Goal: Task Accomplishment & Management: Manage account settings

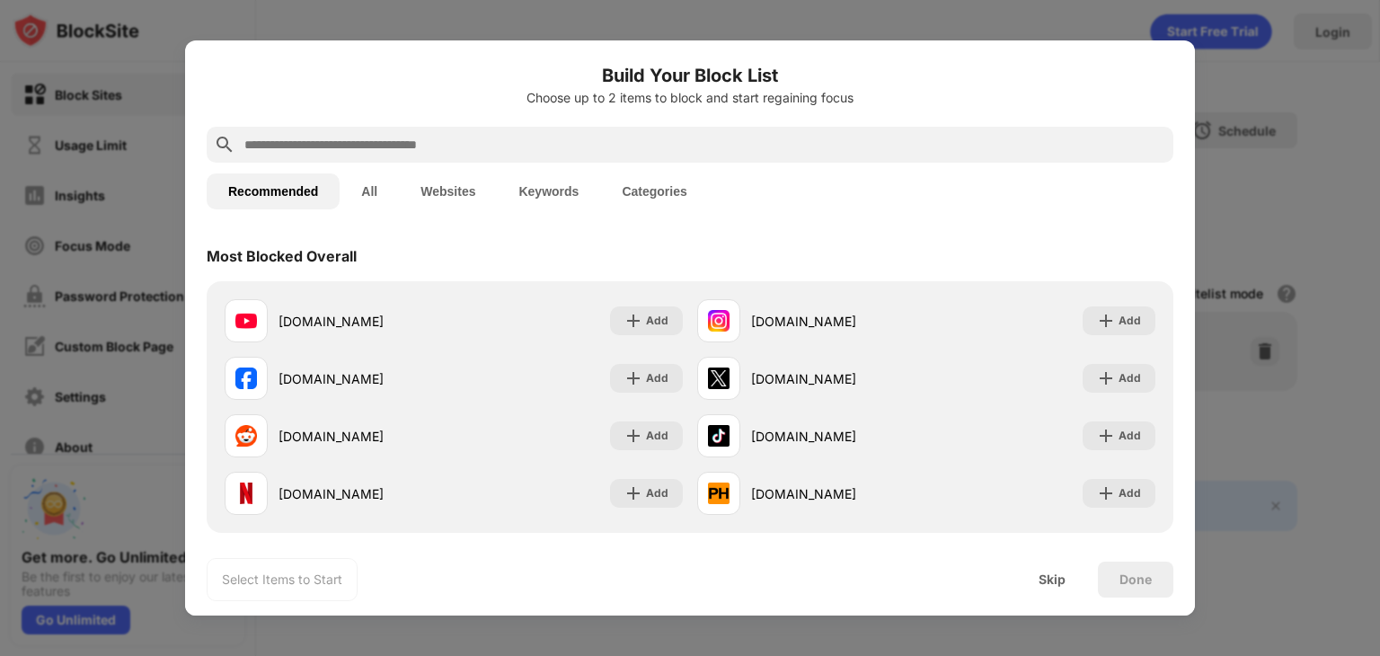
click at [646, 146] on input "text" at bounding box center [703, 145] width 923 height 22
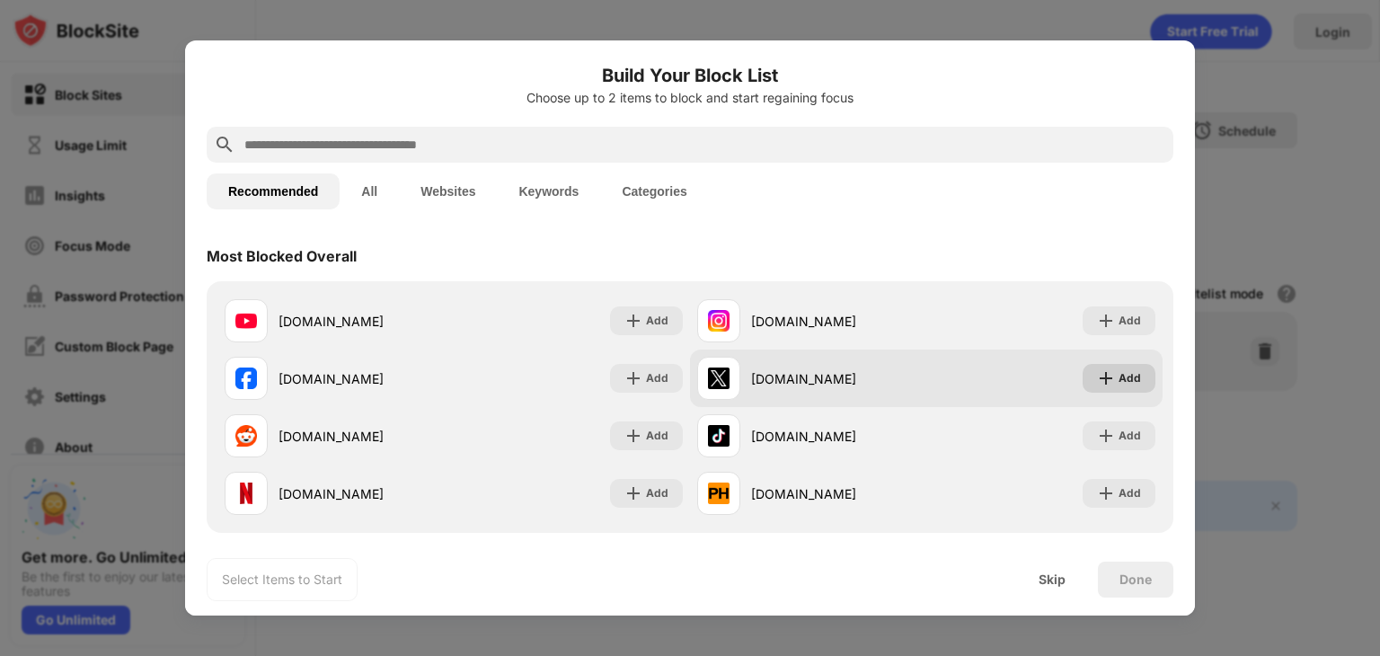
click at [1087, 366] on div "Add" at bounding box center [1118, 378] width 73 height 29
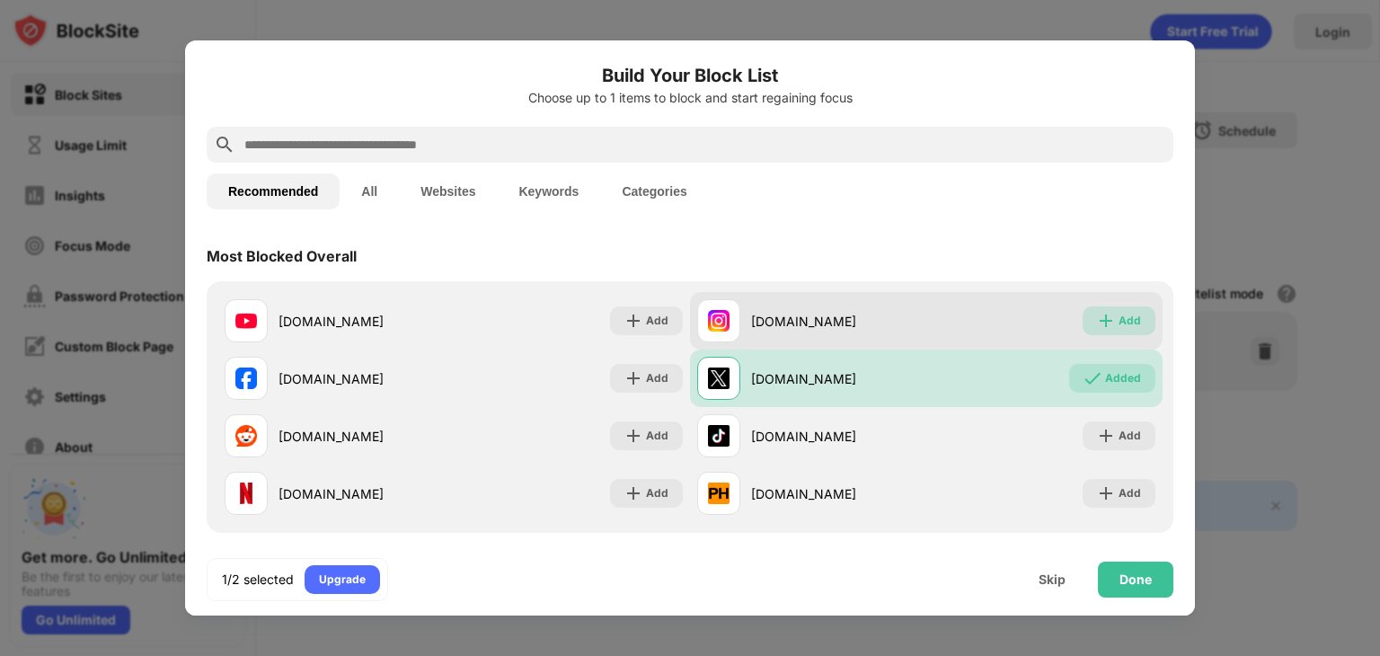
click at [1095, 332] on div "Add" at bounding box center [1118, 320] width 73 height 29
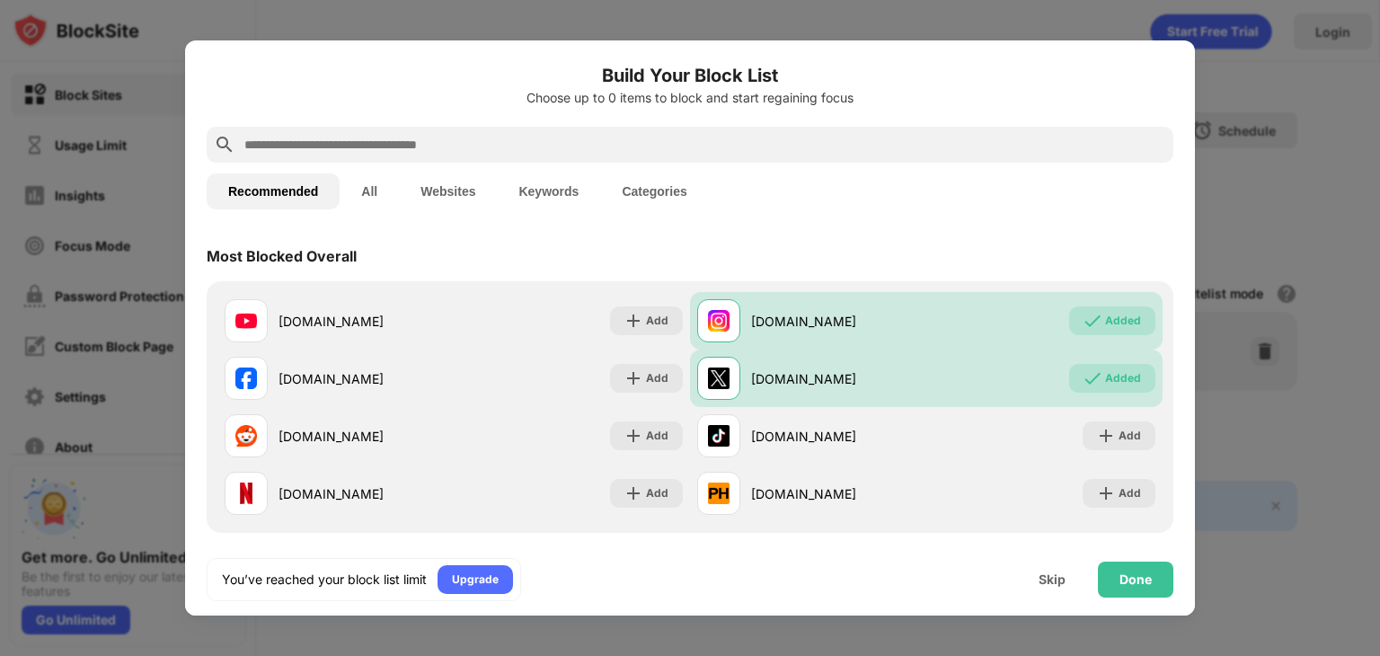
click at [779, 151] on input "text" at bounding box center [703, 145] width 923 height 22
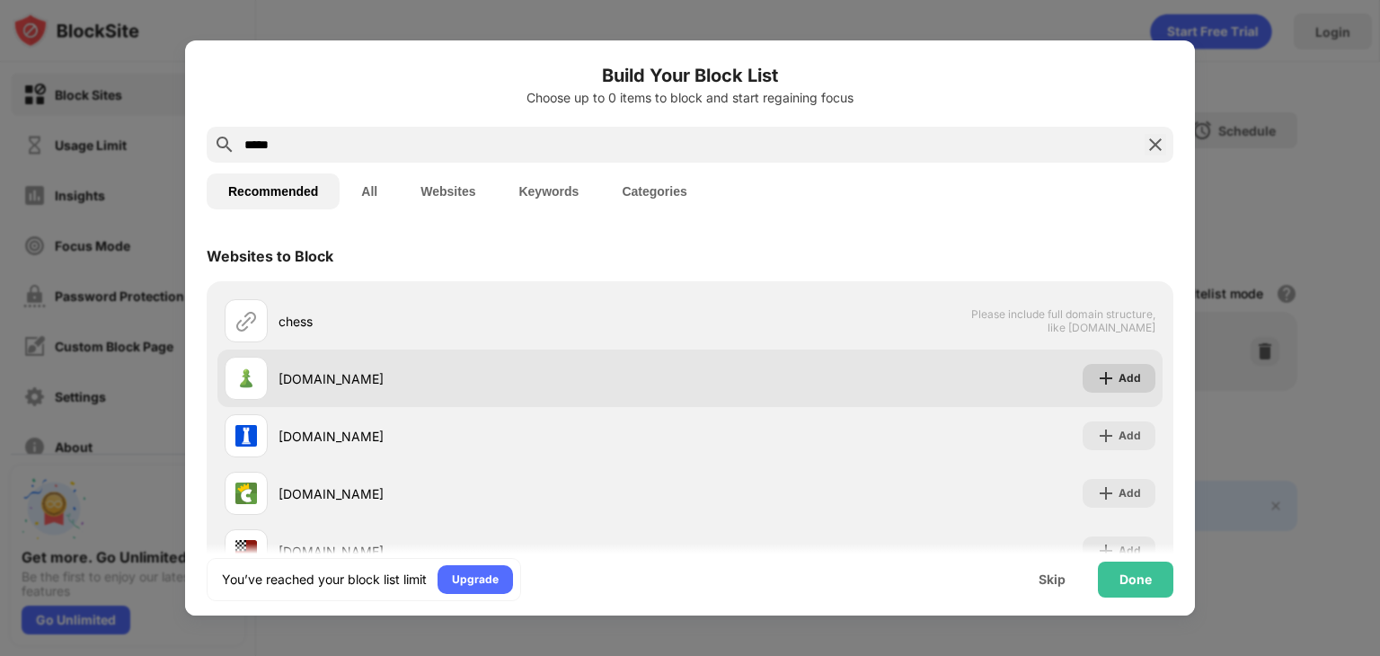
type input "*****"
click at [1128, 385] on div "Add" at bounding box center [1118, 378] width 73 height 29
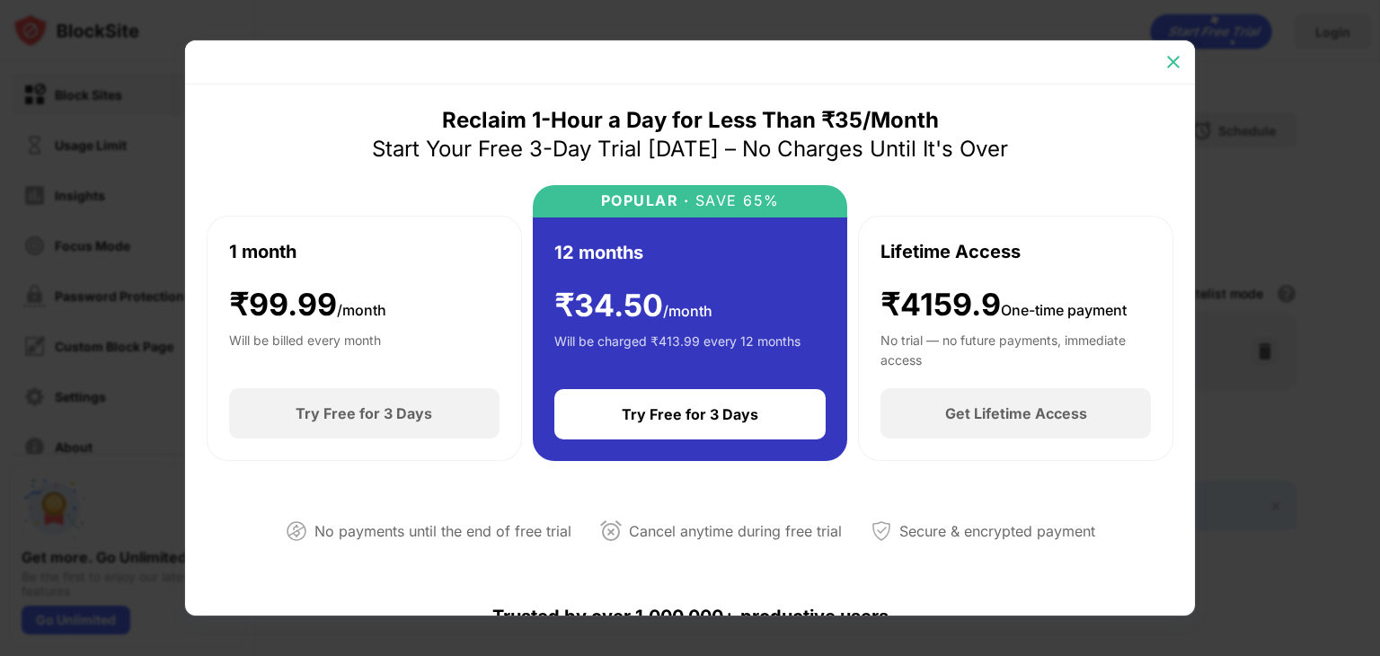
click at [1168, 57] on img at bounding box center [1173, 62] width 18 height 18
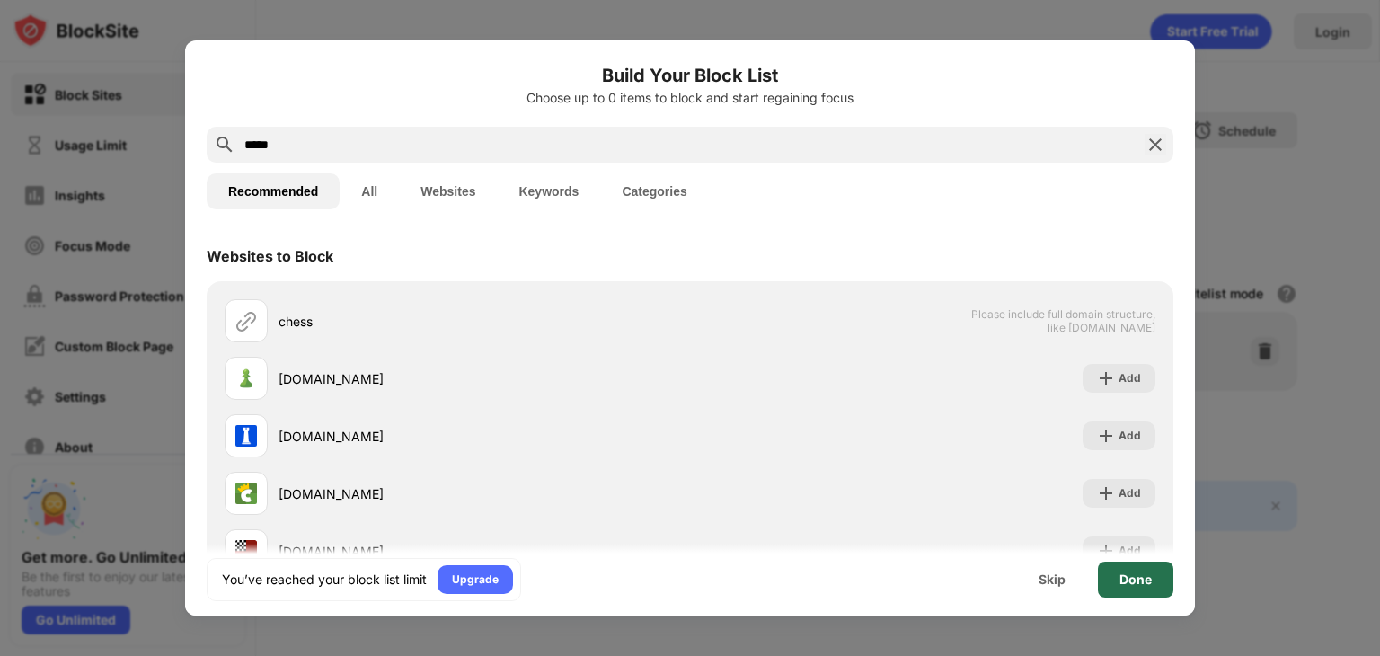
click at [1135, 572] on div "Done" at bounding box center [1135, 579] width 32 height 14
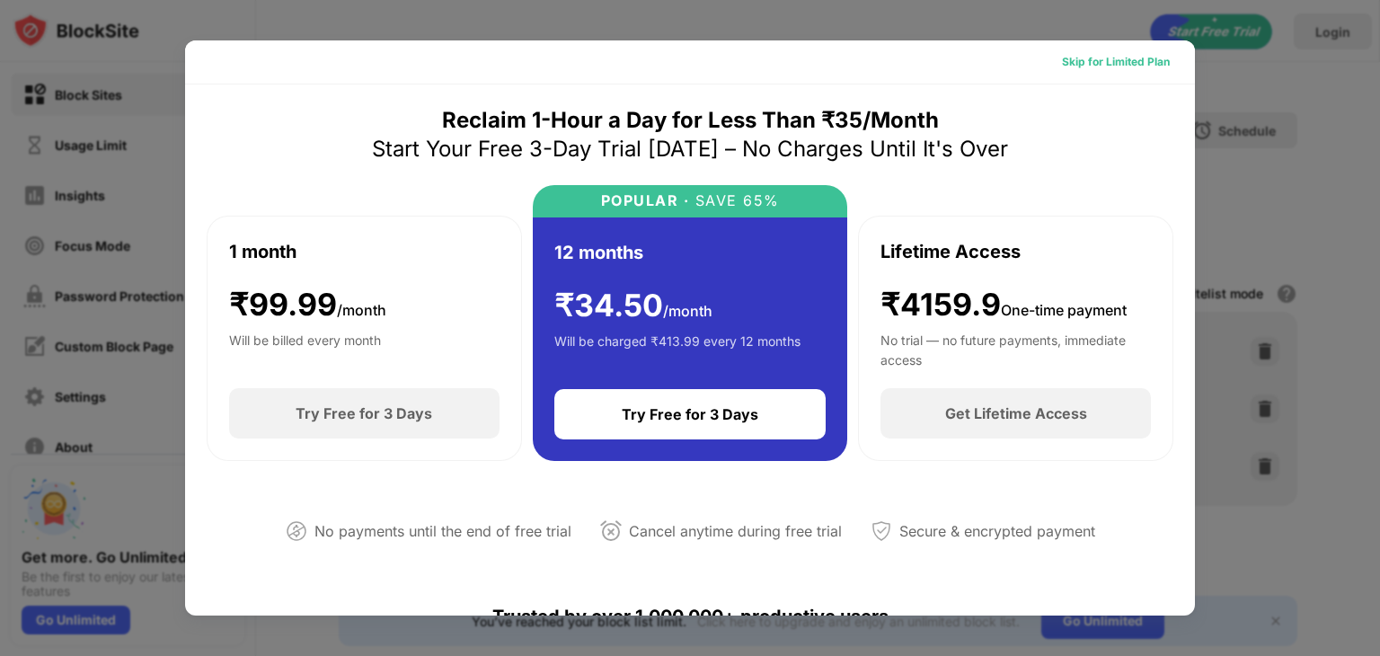
click at [1155, 66] on div "Skip for Limited Plan" at bounding box center [1116, 62] width 108 height 18
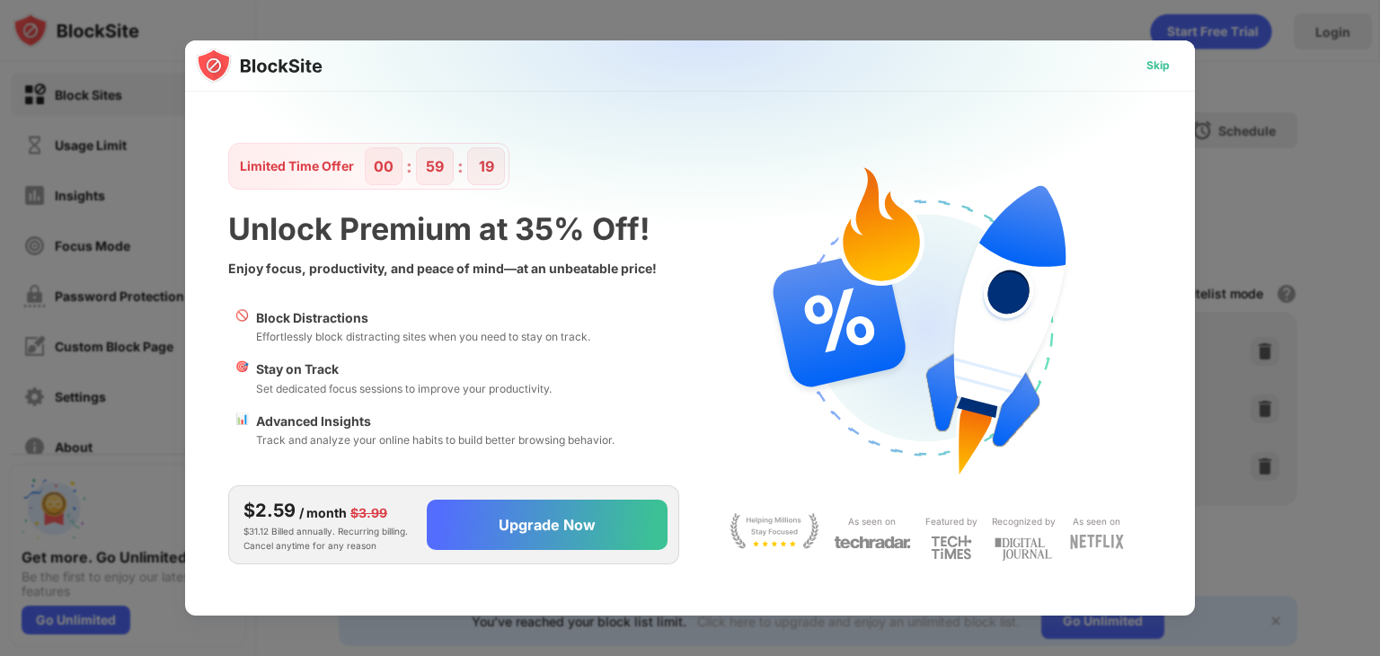
click at [1156, 66] on div "Skip" at bounding box center [1157, 66] width 23 height 18
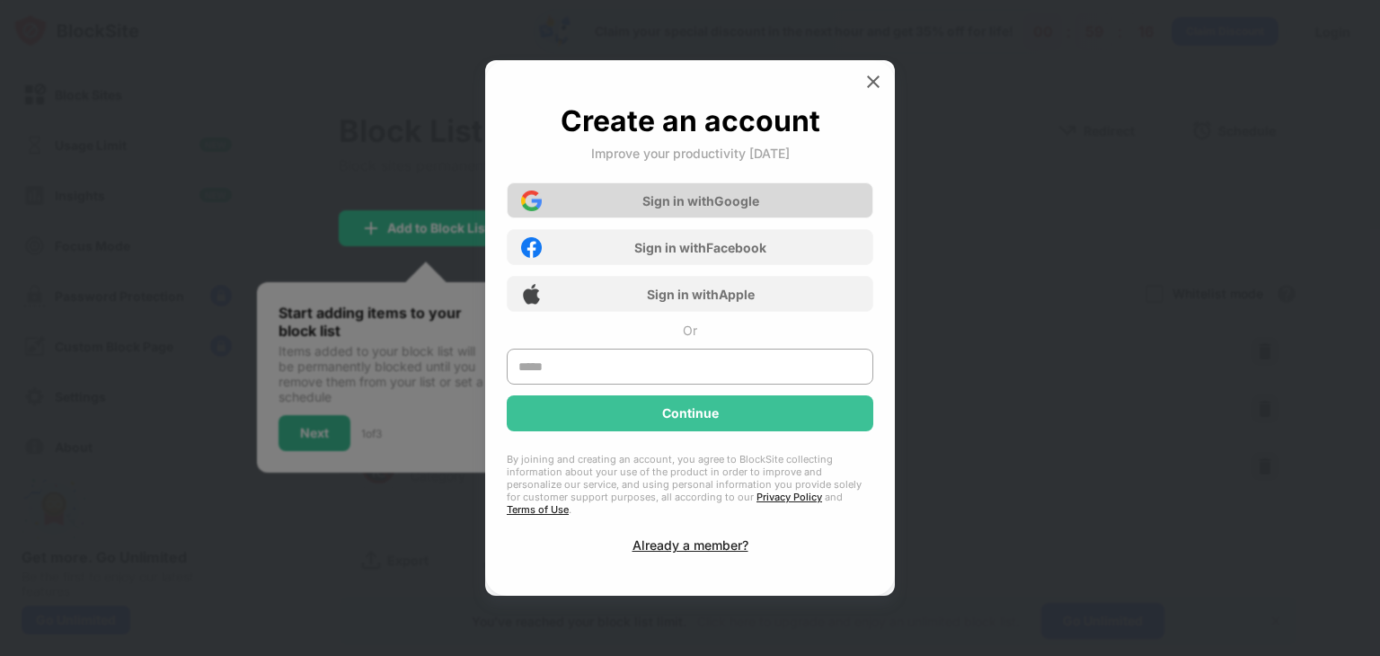
click at [702, 218] on div "Sign in with Google" at bounding box center [690, 200] width 366 height 36
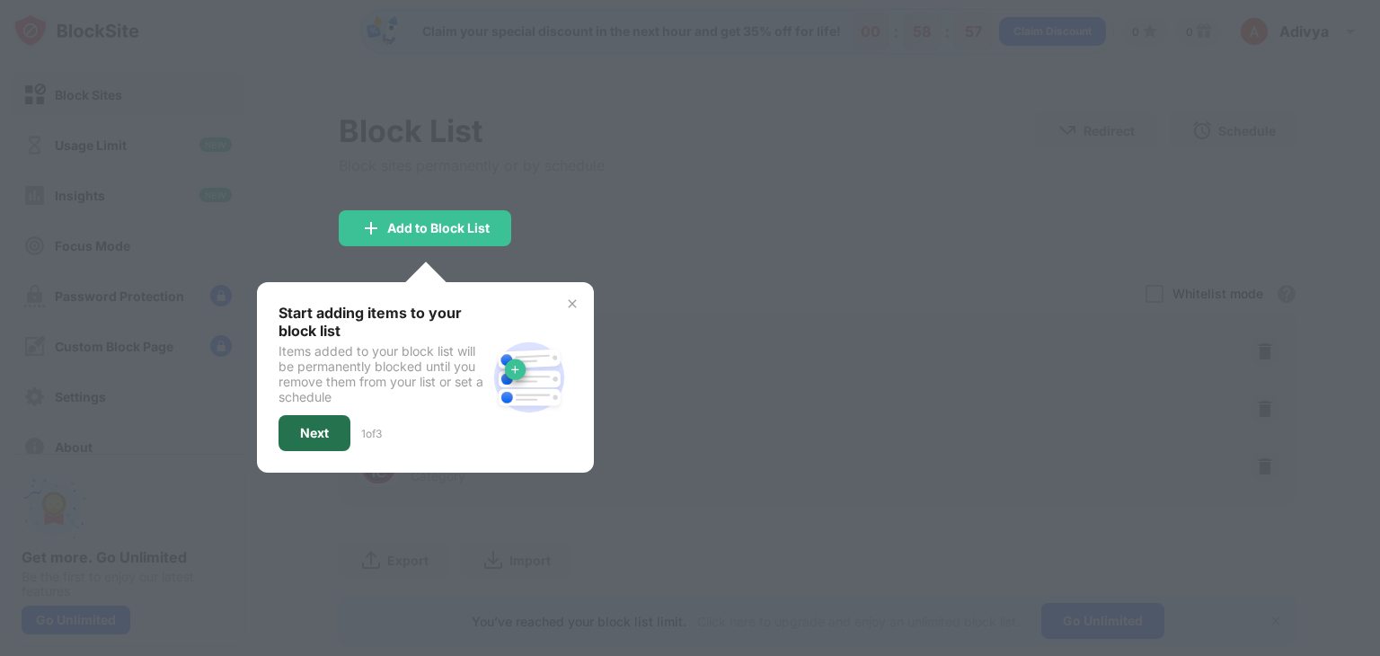
click at [282, 435] on div "Next" at bounding box center [314, 433] width 72 height 36
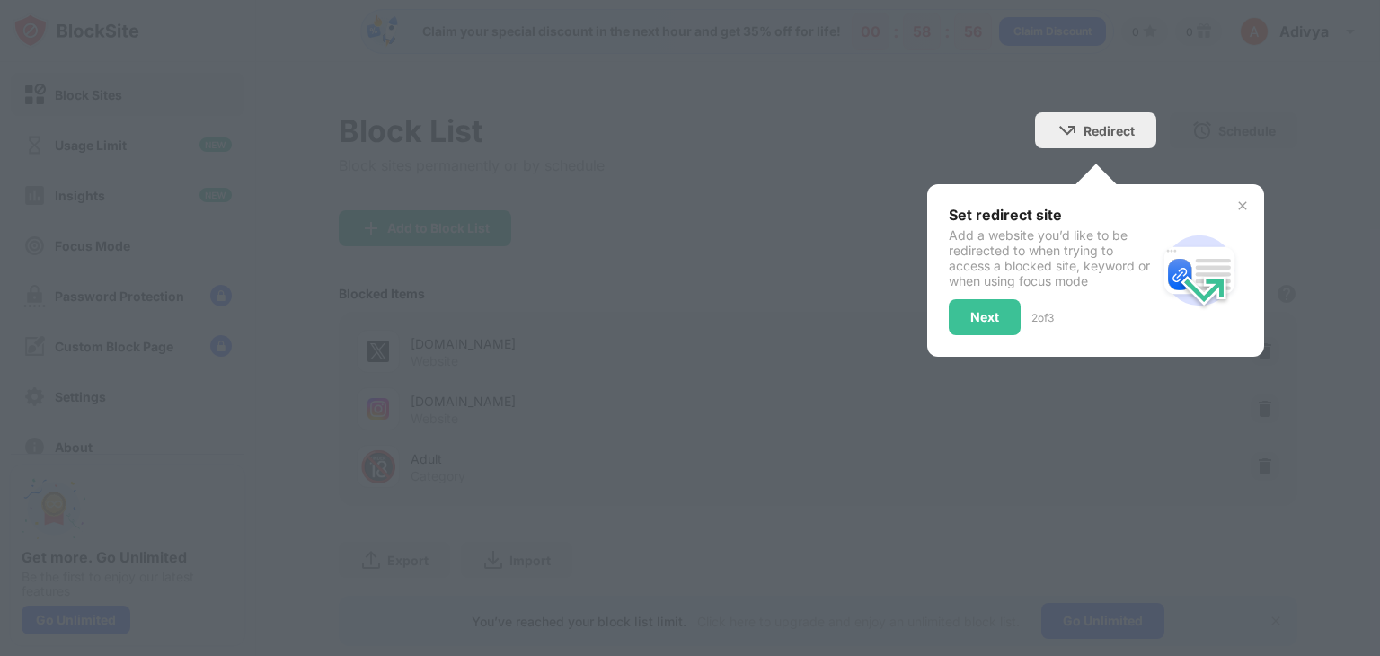
click at [290, 431] on div at bounding box center [690, 328] width 1380 height 656
click at [979, 326] on div "Next" at bounding box center [984, 317] width 72 height 36
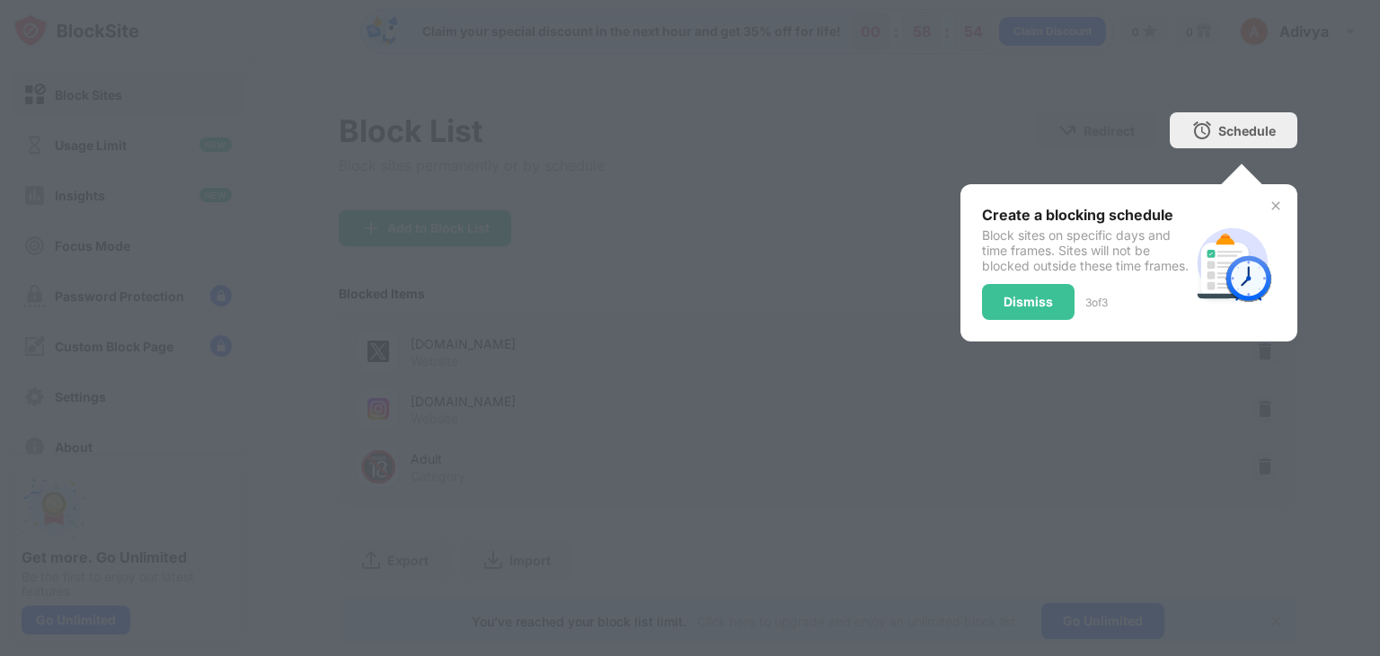
click at [986, 320] on div "Dismiss" at bounding box center [1028, 302] width 93 height 36
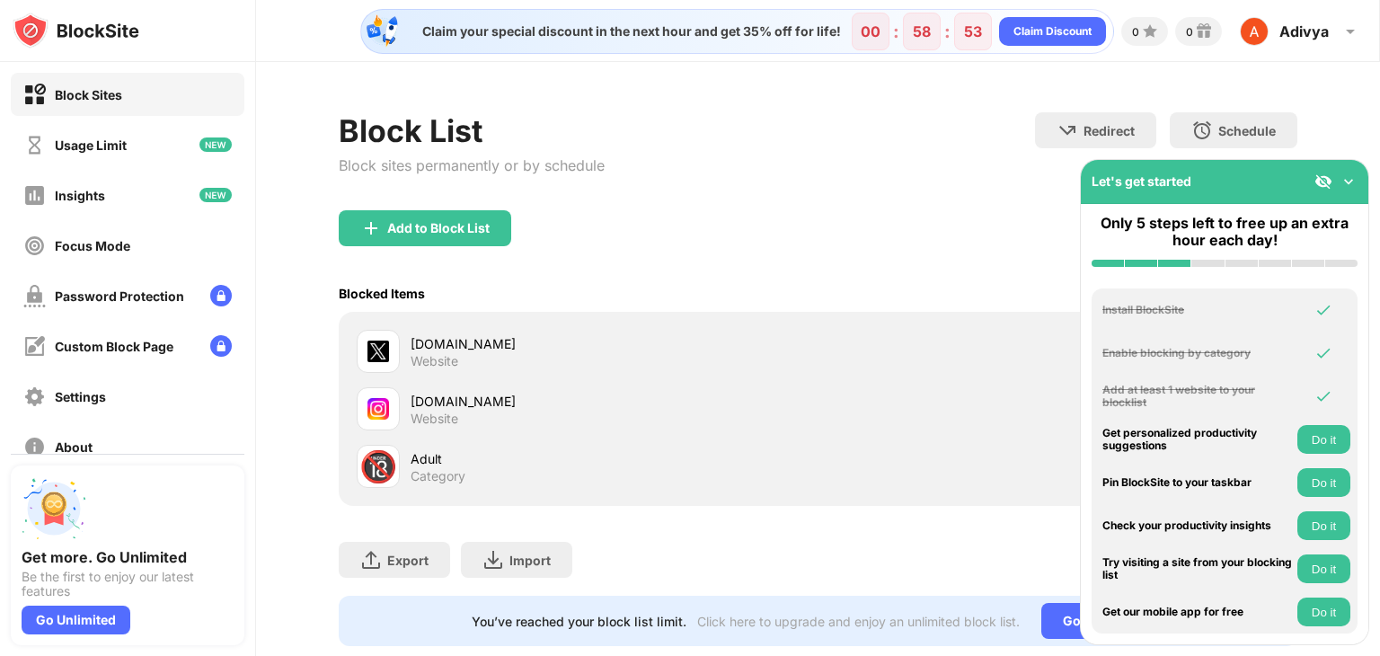
scroll to position [53, 0]
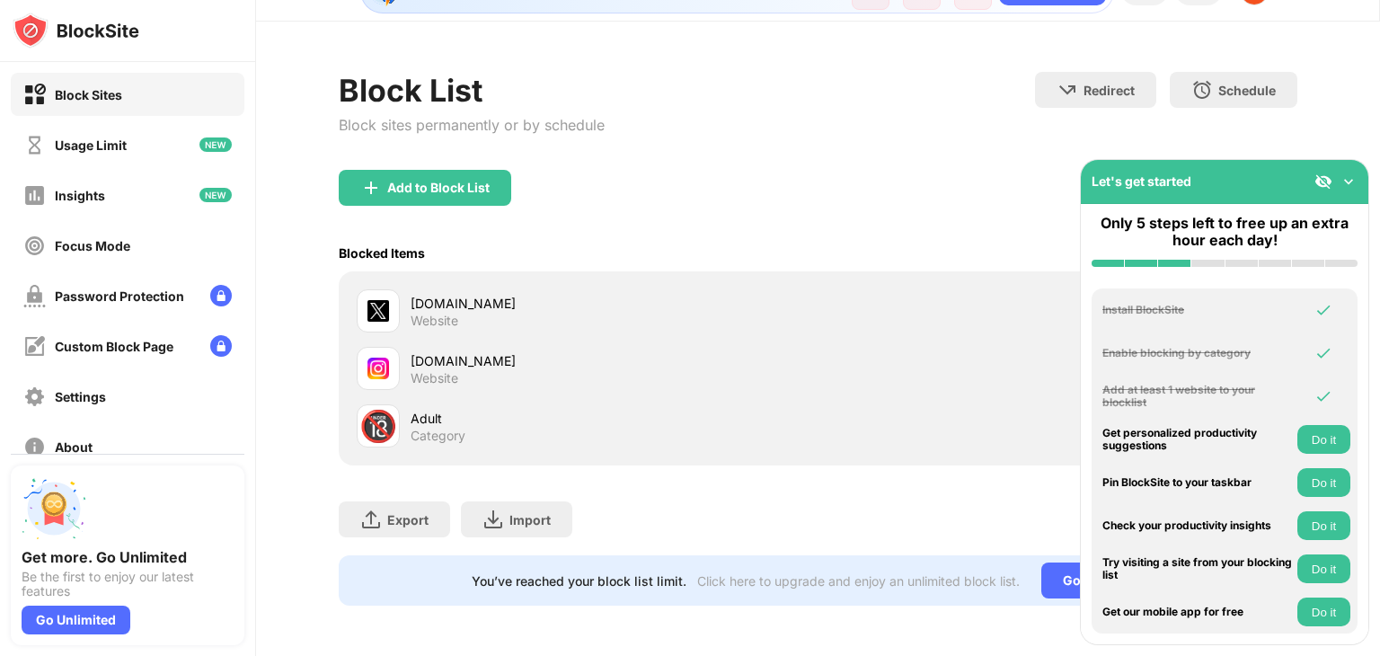
click at [1313, 561] on button "Do it" at bounding box center [1323, 568] width 53 height 29
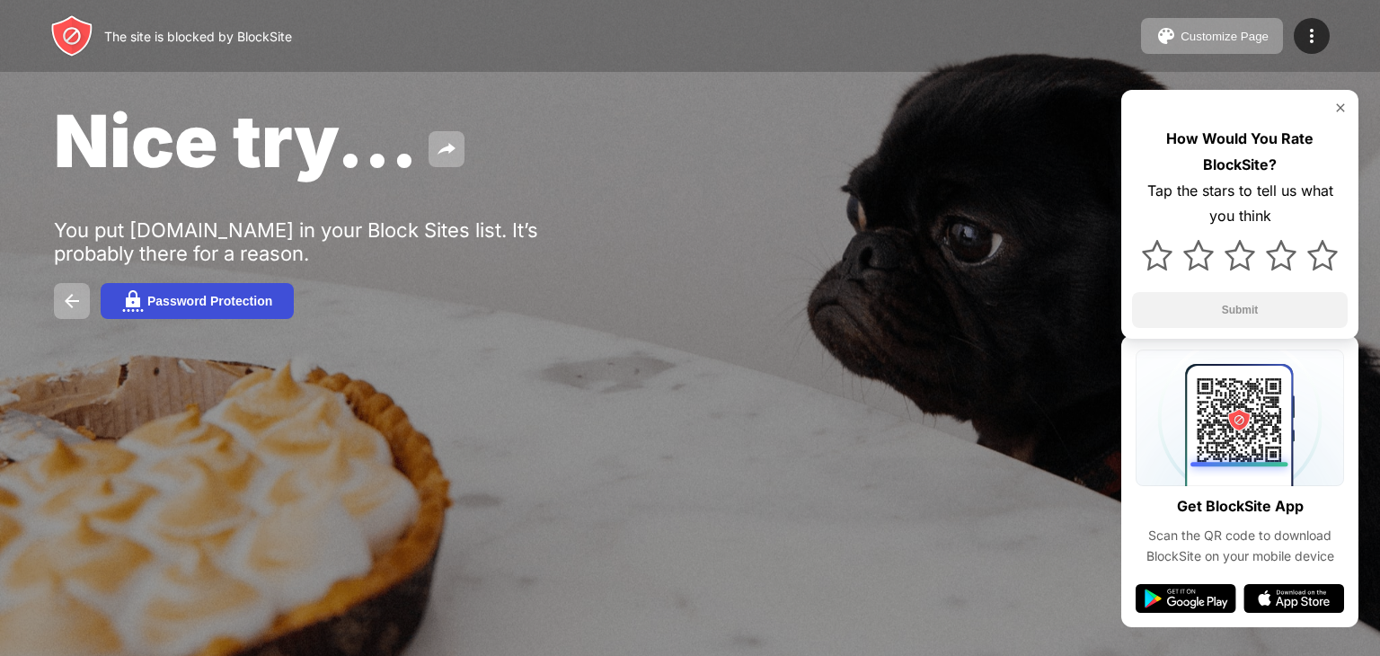
click at [262, 311] on button "Password Protection" at bounding box center [197, 301] width 193 height 36
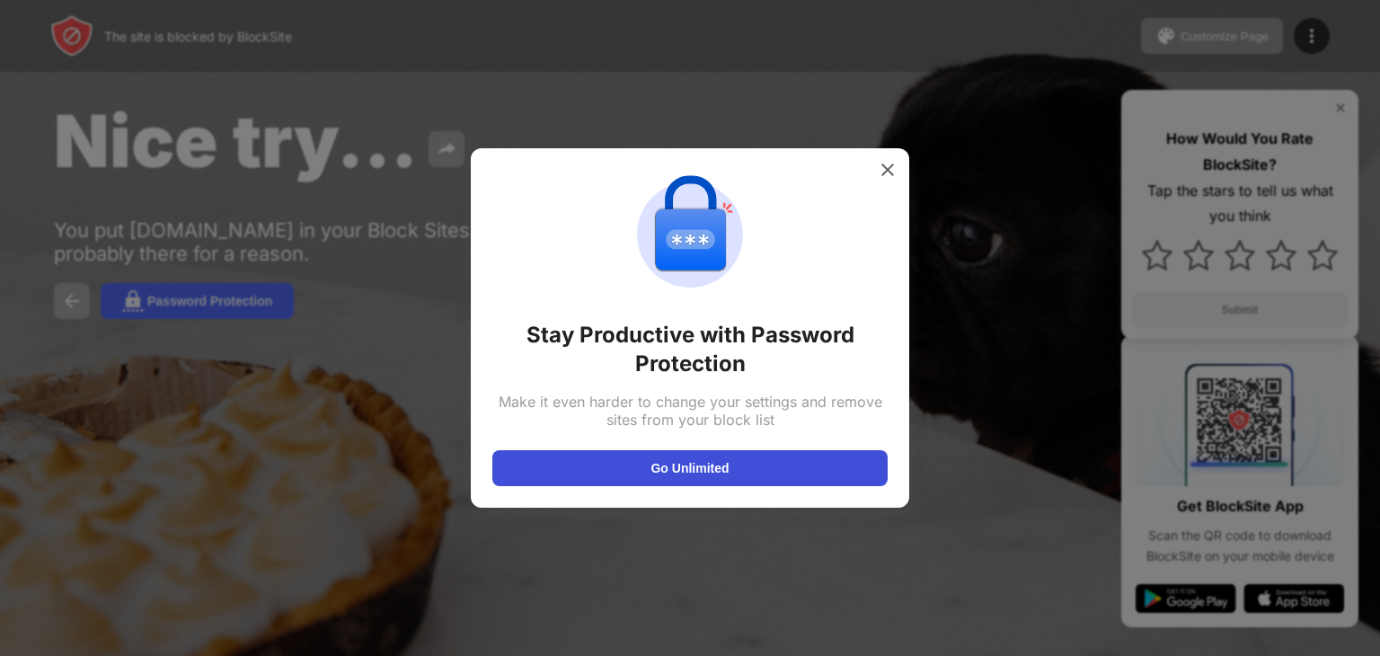
click at [736, 468] on button "Go Unlimited" at bounding box center [689, 468] width 395 height 36
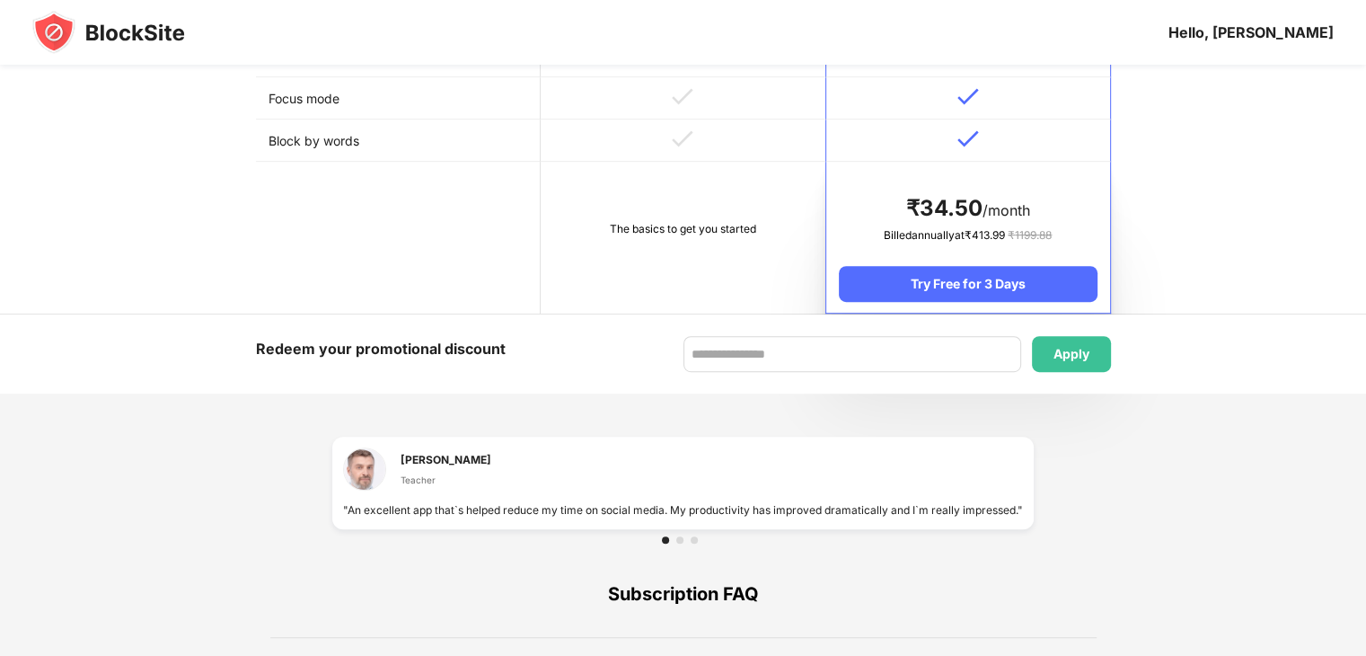
scroll to position [966, 0]
